Goal: Task Accomplishment & Management: Use online tool/utility

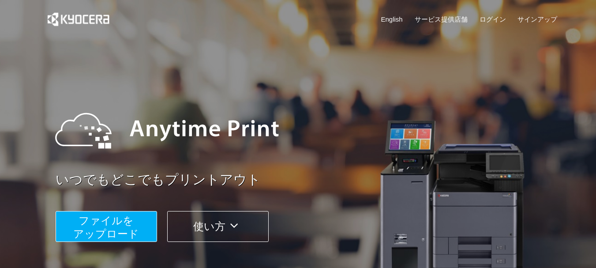
click at [105, 223] on span "ファイルを ​​アップロード" at bounding box center [106, 226] width 66 height 25
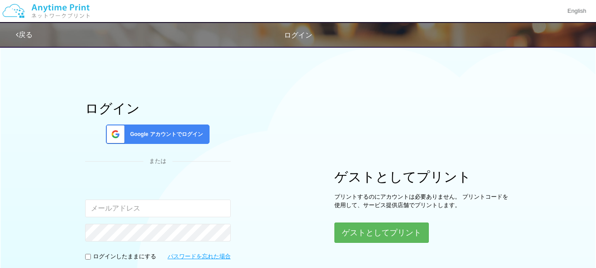
click at [192, 135] on span "Google アカウントでログイン" at bounding box center [165, 133] width 76 height 7
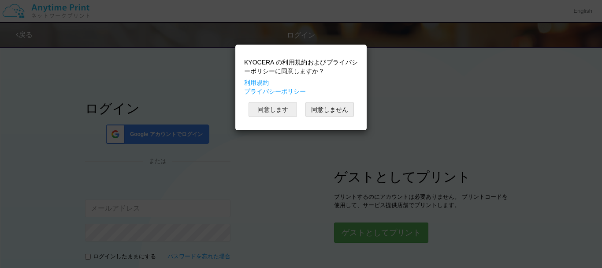
click at [281, 116] on div "KYOCERA の利用規約およびプライバシーポリシーに同意しますか？ 利用規約 プライバシーポリシー 同意します 同意しません" at bounding box center [301, 87] width 123 height 77
click at [276, 107] on button "同意します" at bounding box center [273, 109] width 48 height 15
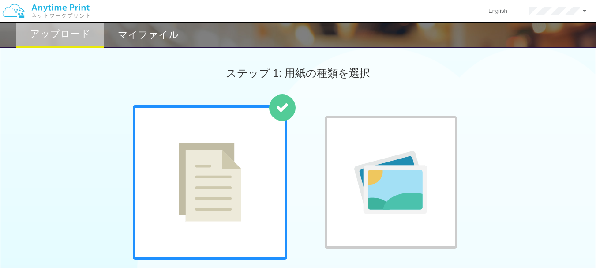
click at [280, 108] on icon at bounding box center [282, 107] width 13 height 13
click at [233, 155] on img at bounding box center [210, 182] width 63 height 78
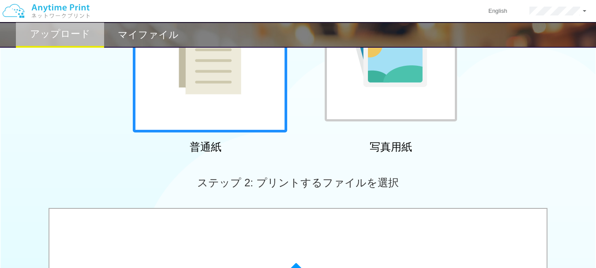
scroll to position [128, 0]
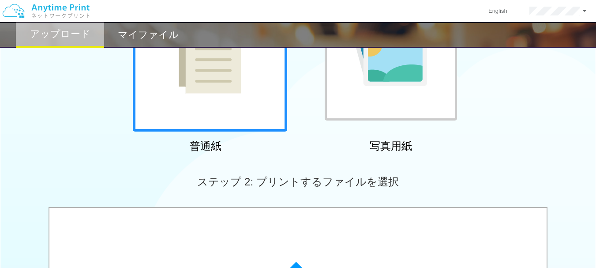
click at [228, 84] on img at bounding box center [210, 54] width 63 height 78
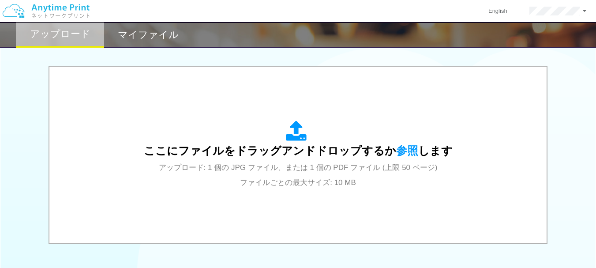
scroll to position [262, 0]
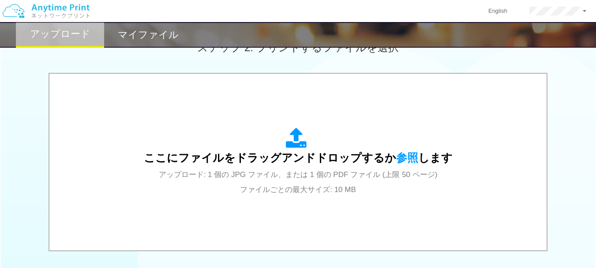
click at [399, 65] on div "ステップ 2: プリントするファイルを選択" at bounding box center [298, 47] width 596 height 50
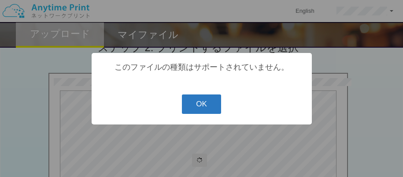
click at [202, 105] on button "OK" at bounding box center [201, 103] width 39 height 19
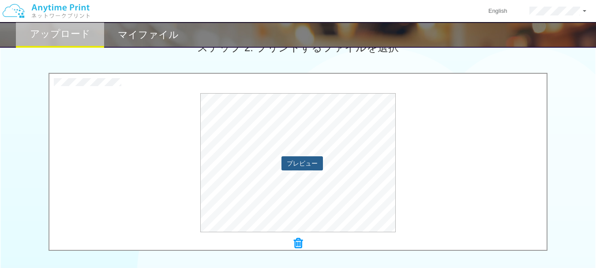
click at [307, 165] on button "プレビュー" at bounding box center [301, 163] width 41 height 14
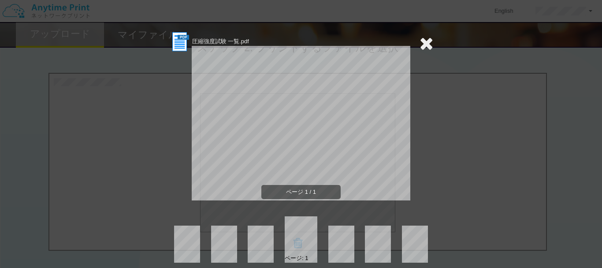
click at [423, 47] on icon at bounding box center [427, 43] width 14 height 18
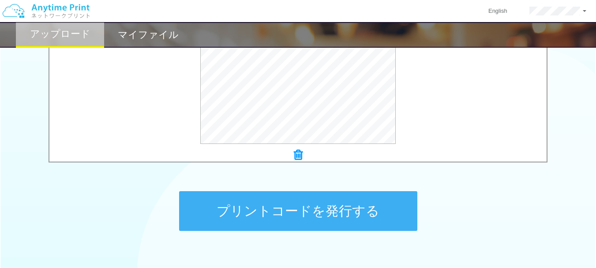
scroll to position [397, 0]
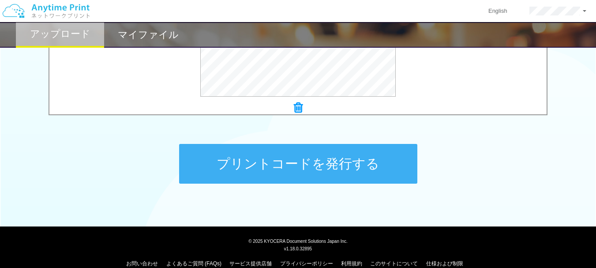
click at [299, 168] on button "プリントコードを発行する" at bounding box center [298, 164] width 238 height 40
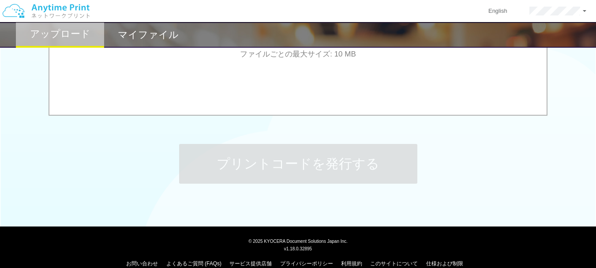
scroll to position [0, 0]
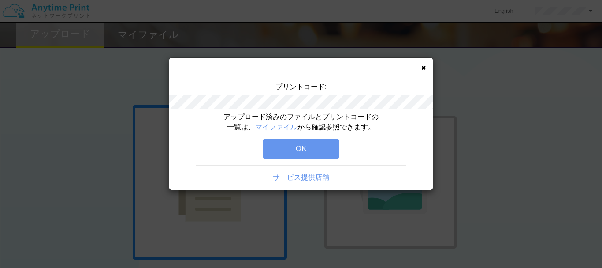
click at [421, 68] on icon at bounding box center [423, 68] width 4 height 6
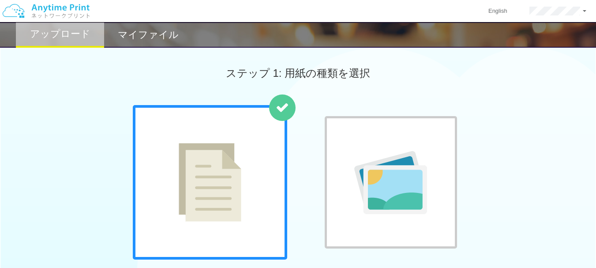
click at [160, 40] on h2 "マイファイル" at bounding box center [148, 35] width 61 height 11
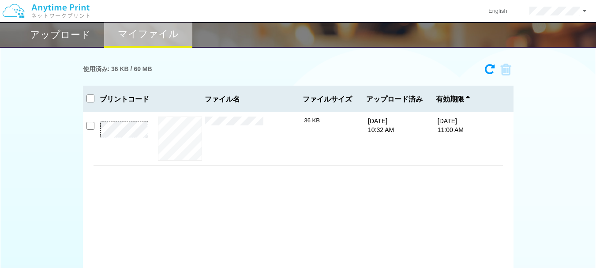
click at [81, 34] on h2 "アップロード" at bounding box center [60, 35] width 60 height 11
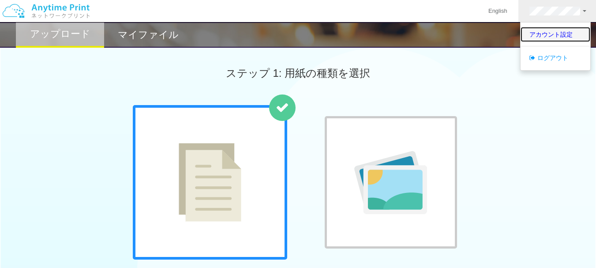
click at [557, 34] on link "アカウント設定" at bounding box center [555, 34] width 70 height 15
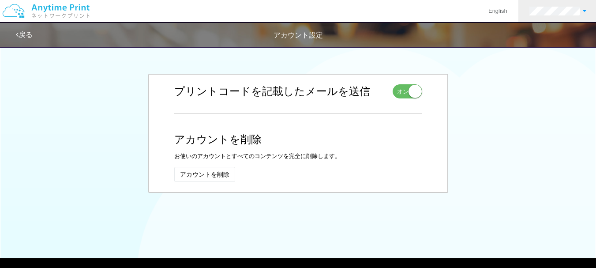
click at [576, 21] on link at bounding box center [557, 11] width 79 height 22
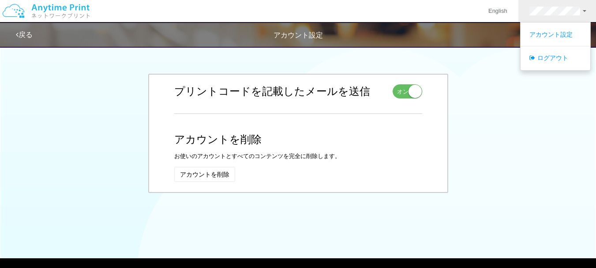
click at [473, 105] on div "お名前 編集 キャンセル 姓 [PERSON_NAME] 入力できるのは文字のみです。 名 Shizuo 入力できるのは文字のみです。 保存 [PERSON_…" at bounding box center [298, 132] width 516 height 139
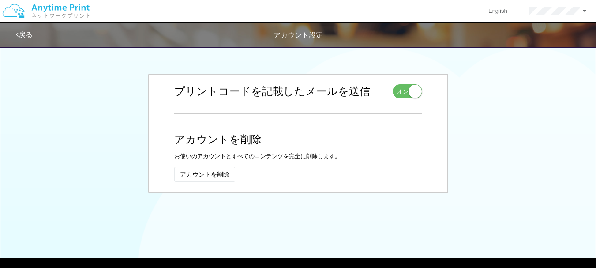
click at [77, 12] on img at bounding box center [46, 11] width 94 height 31
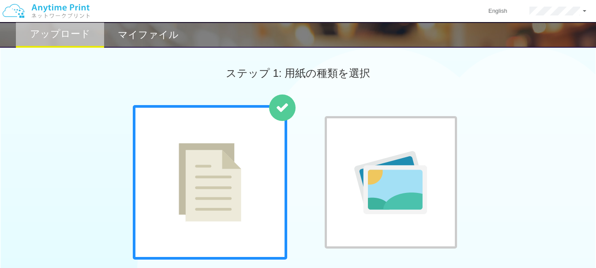
click at [77, 12] on img at bounding box center [46, 11] width 94 height 31
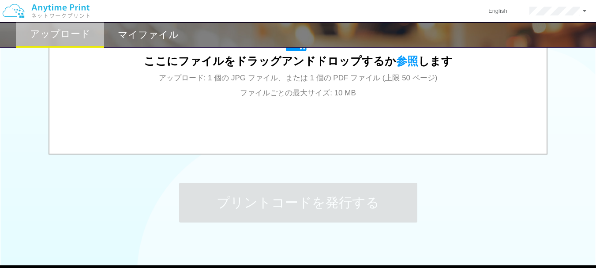
scroll to position [403, 0]
